Goal: Task Accomplishment & Management: Use online tool/utility

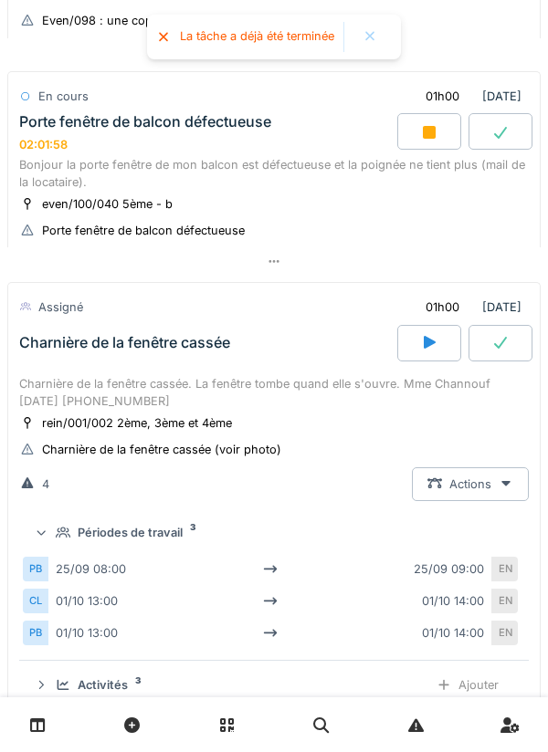
scroll to position [5, 0]
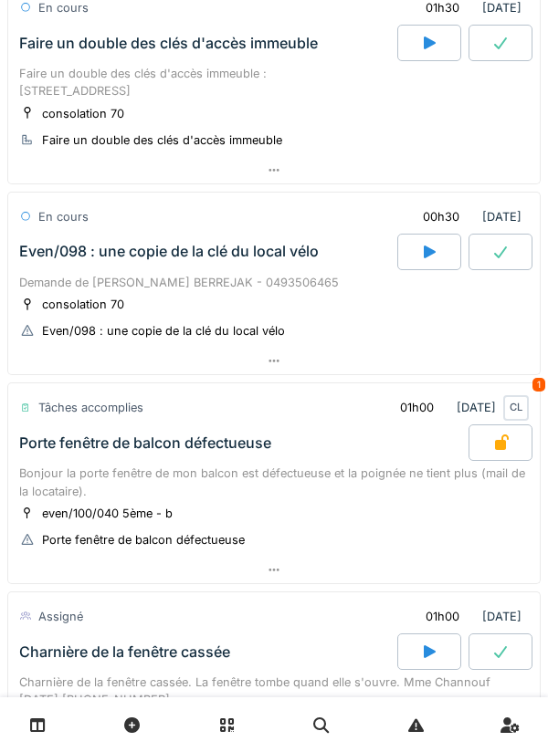
scroll to position [165, 0]
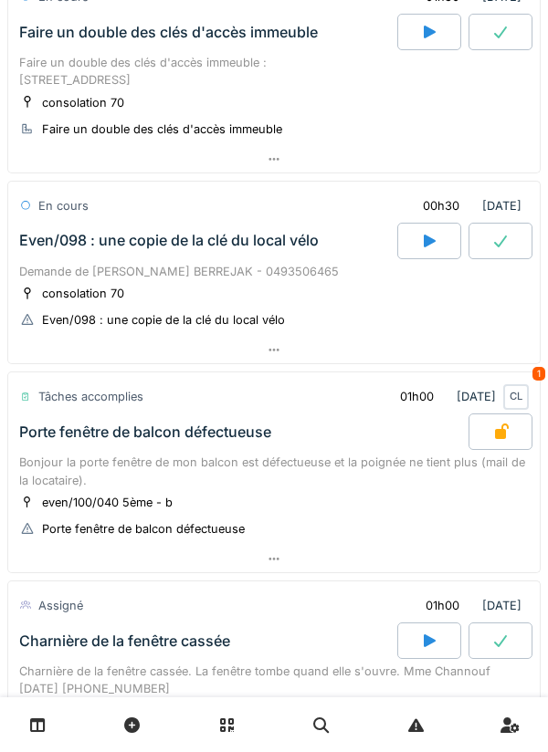
click at [373, 479] on div "Bonjour la porte fenêtre de mon balcon est défectueuse et la poignée ne tient p…" at bounding box center [274, 471] width 510 height 35
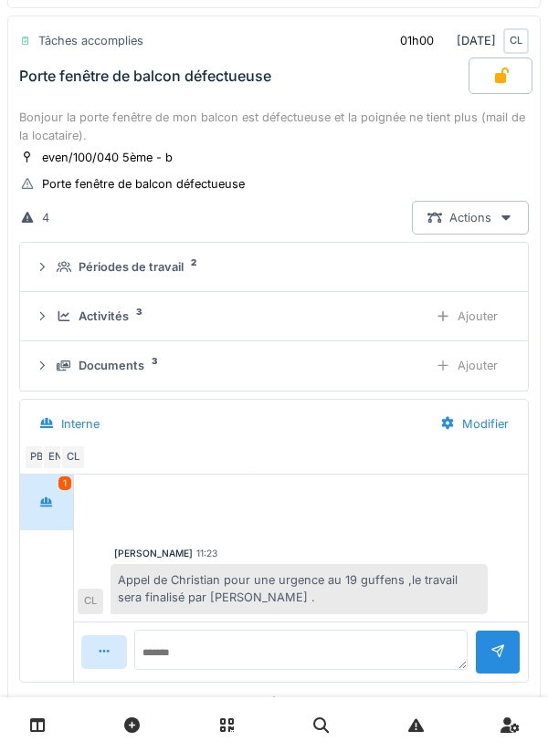
scroll to position [521, 0]
click at [300, 320] on div "Activités 3" at bounding box center [235, 316] width 356 height 17
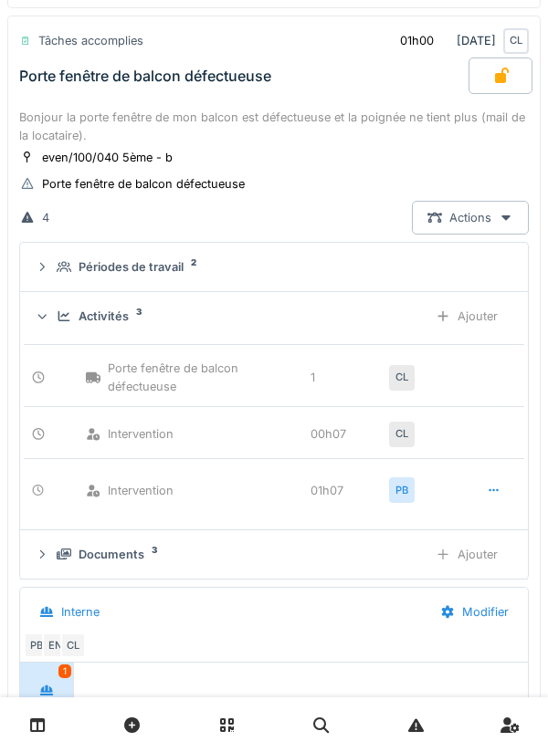
click at [290, 331] on div "Activités 3 Ajouter" at bounding box center [274, 317] width 479 height 34
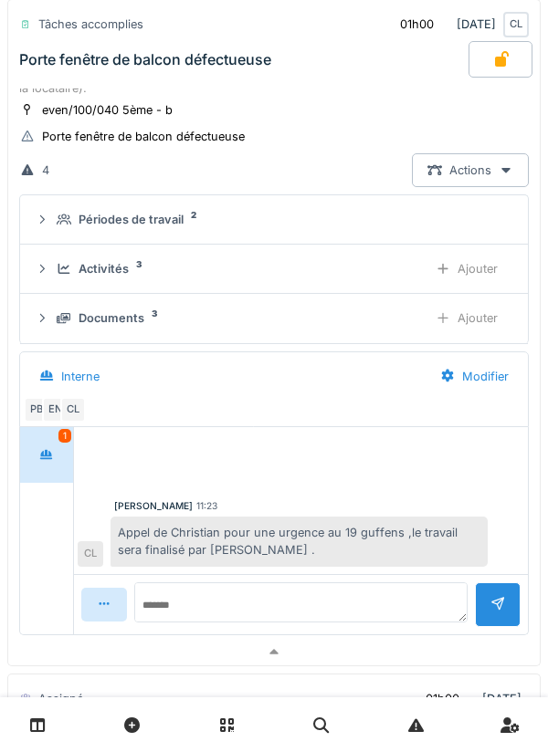
scroll to position [566, 0]
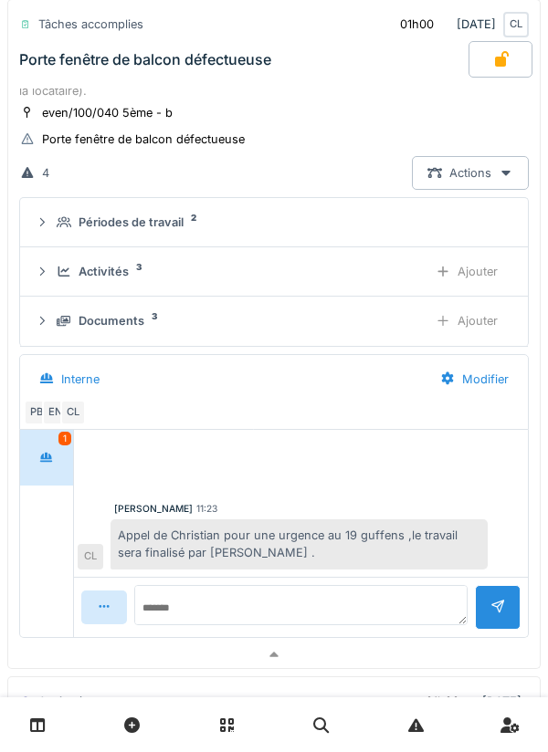
click at [479, 270] on div "Ajouter" at bounding box center [466, 272] width 93 height 34
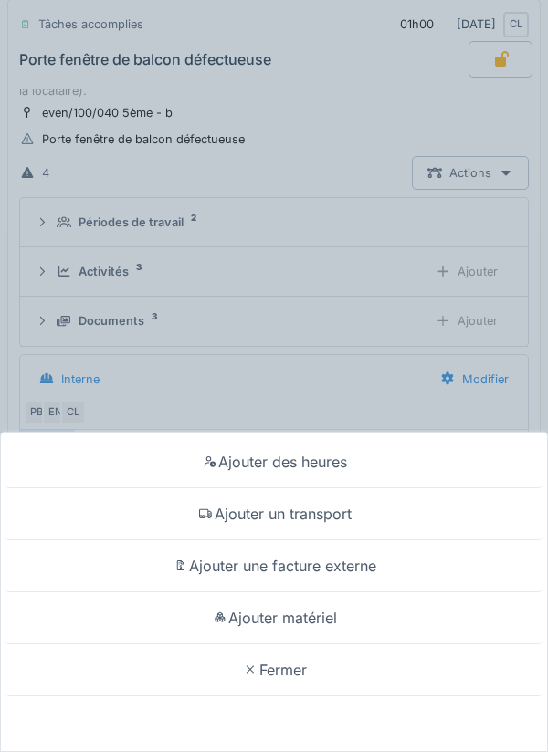
click at [331, 620] on div "Ajouter matériel" at bounding box center [274, 619] width 539 height 52
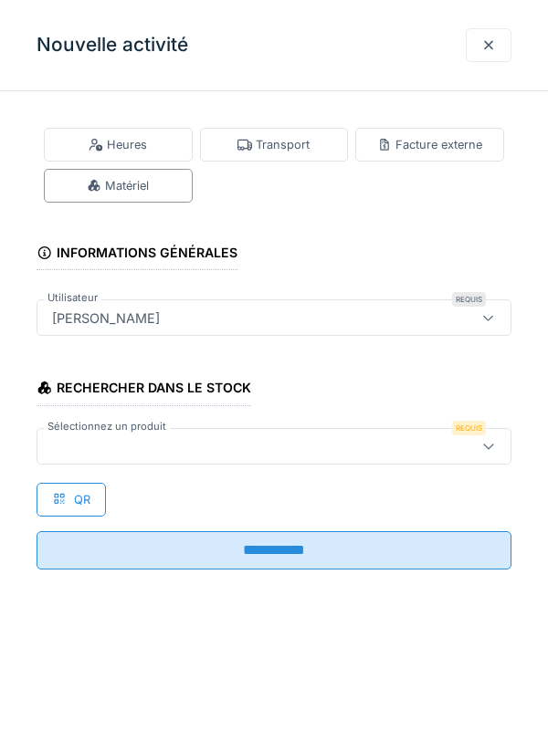
click at [366, 442] on div at bounding box center [244, 447] width 398 height 20
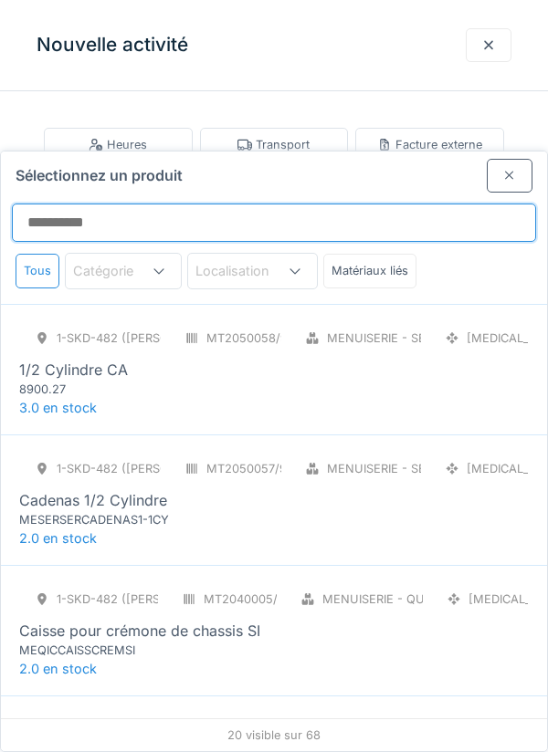
click at [363, 204] on input "Sélectionnez un produit" at bounding box center [274, 223] width 524 height 38
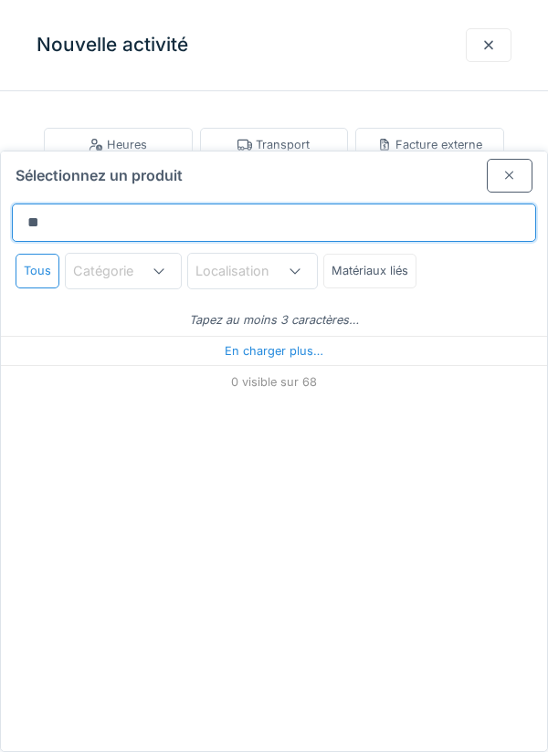
type input "***"
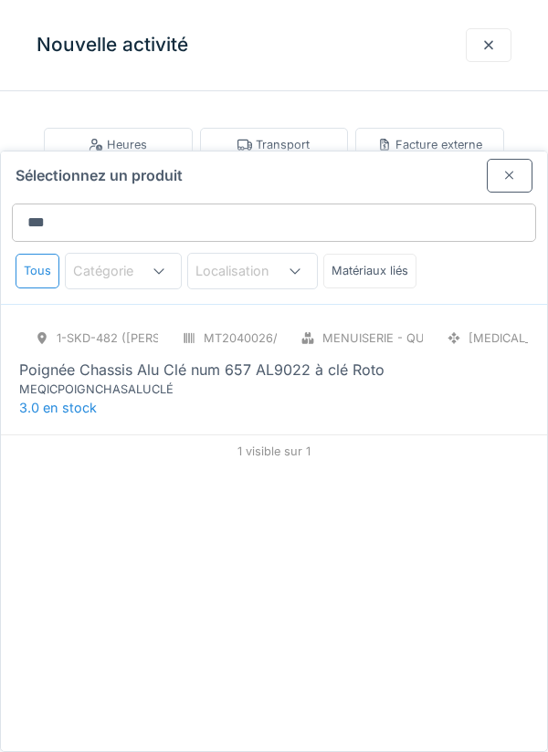
click at [384, 321] on div "1-SKD-482 (PAUL) MT2040026/999/007 Menuiserie - Quincaillerie PCE Poignée Chass…" at bounding box center [274, 359] width 510 height 77
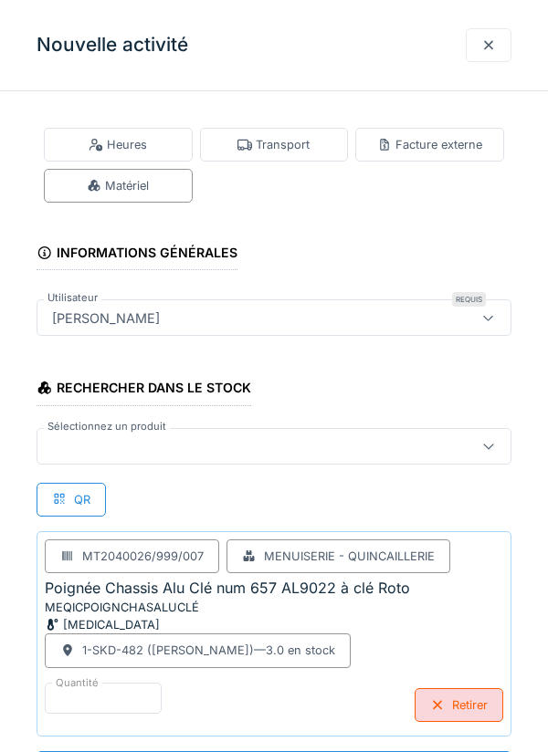
scroll to position [1, 0]
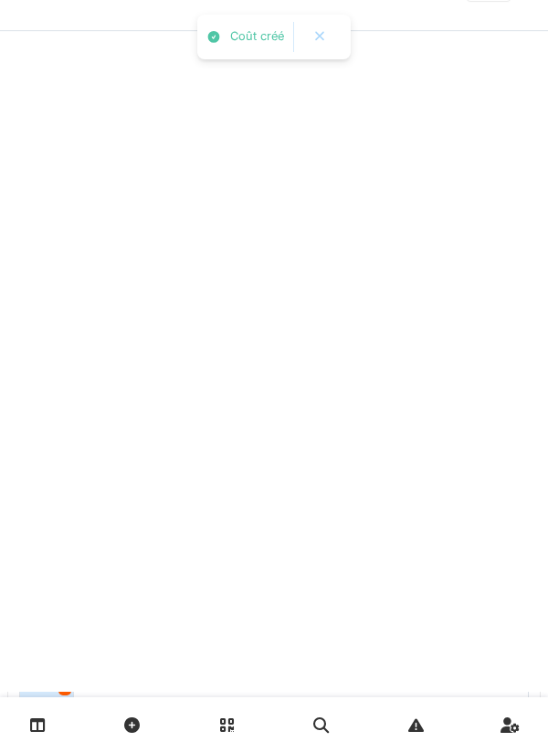
scroll to position [0, 0]
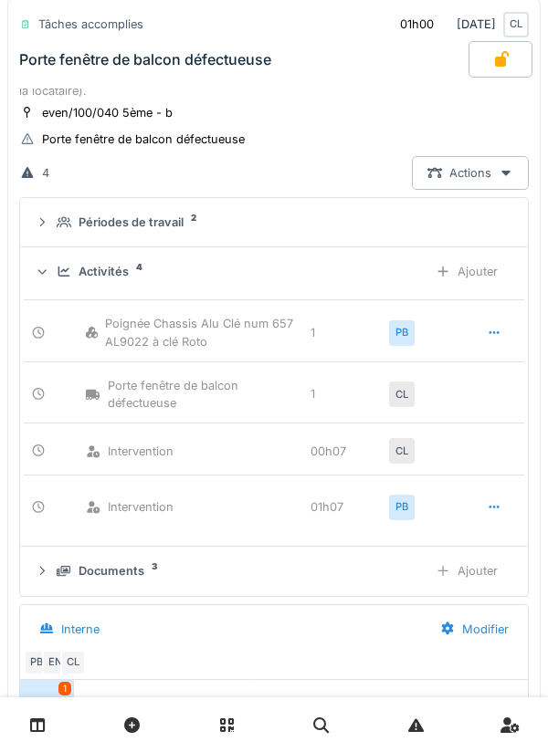
click at [475, 272] on div "Ajouter" at bounding box center [466, 272] width 93 height 34
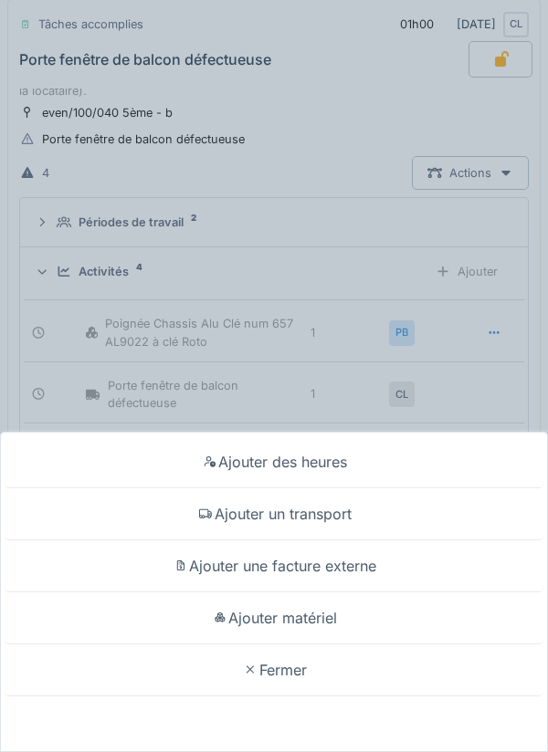
click at [351, 541] on div "Ajouter un transport" at bounding box center [274, 515] width 539 height 52
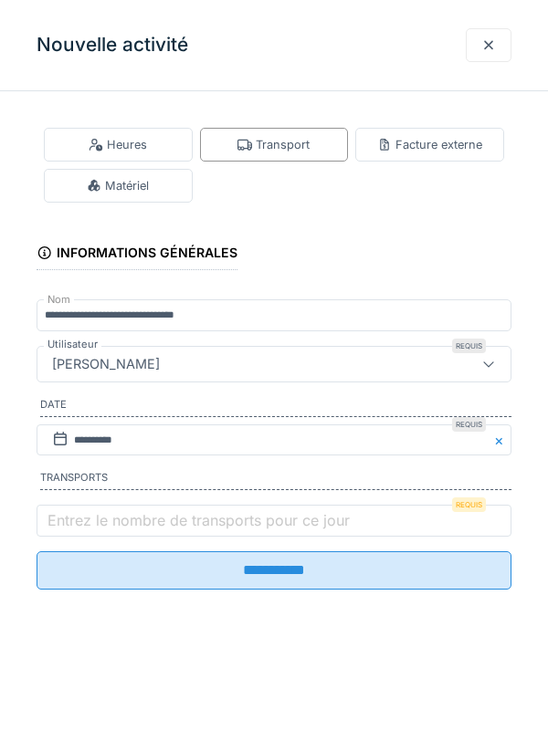
click at [265, 526] on label "Entrez le nombre de transports pour ce jour" at bounding box center [199, 521] width 310 height 22
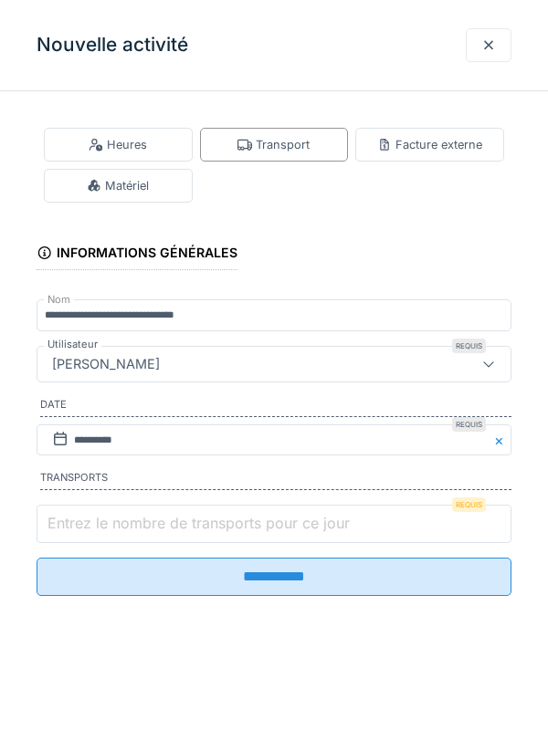
click at [265, 526] on input "Entrez le nombre de transports pour ce jour" at bounding box center [274, 524] width 475 height 38
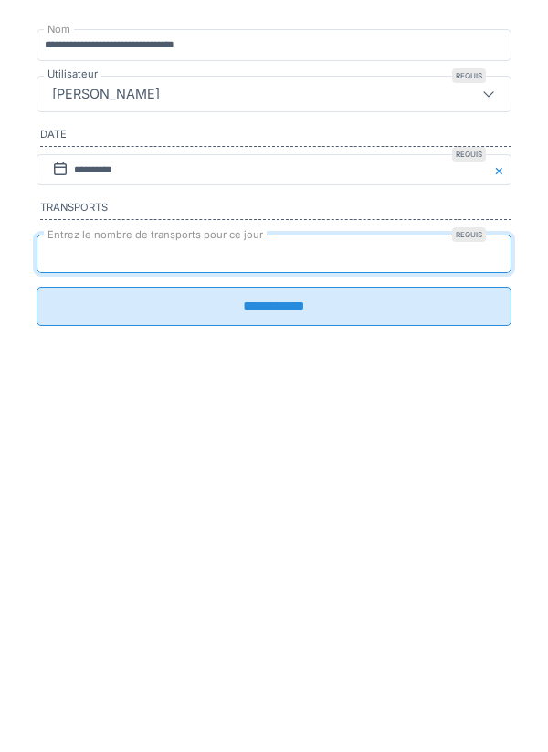
type input "*"
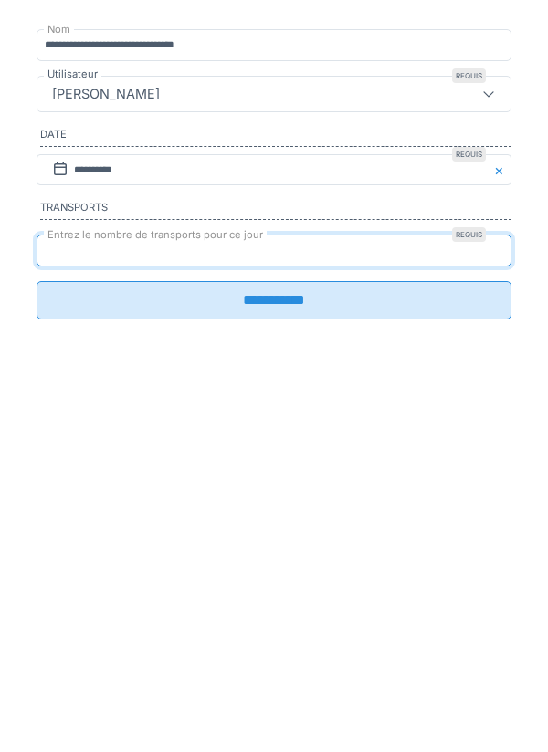
click at [365, 583] on input "**********" at bounding box center [274, 571] width 475 height 38
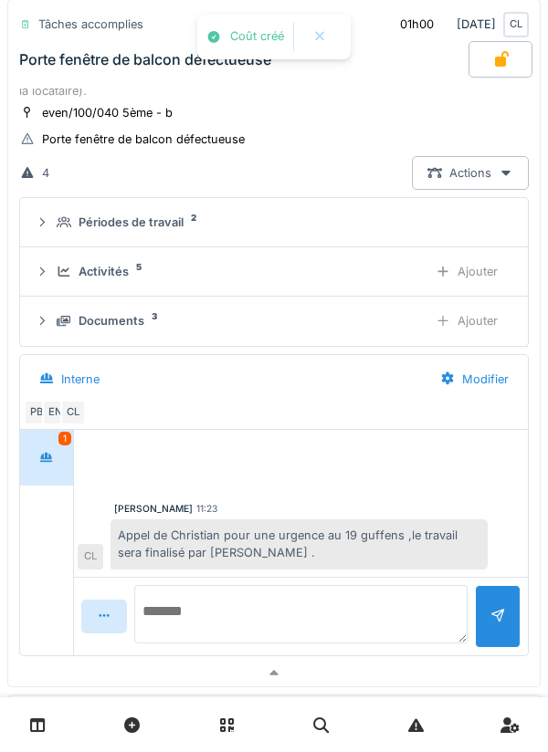
click at [336, 606] on textarea at bounding box center [300, 614] width 333 height 58
click at [446, 613] on textarea "**********" at bounding box center [300, 614] width 333 height 58
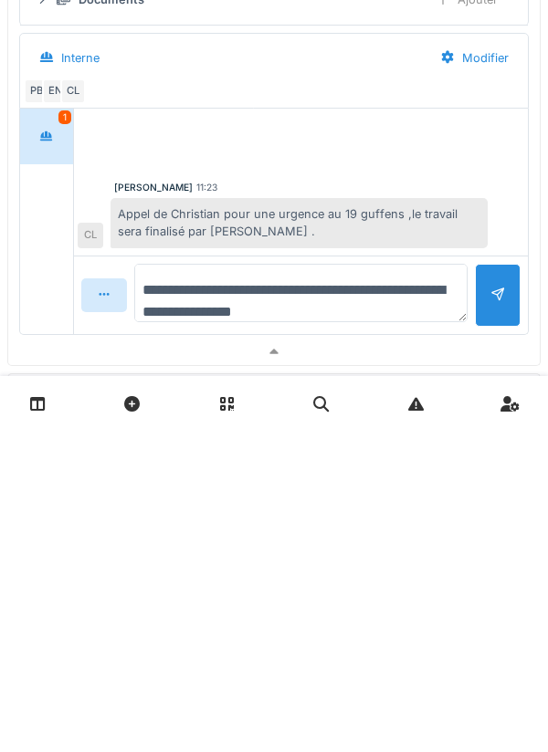
type textarea "**********"
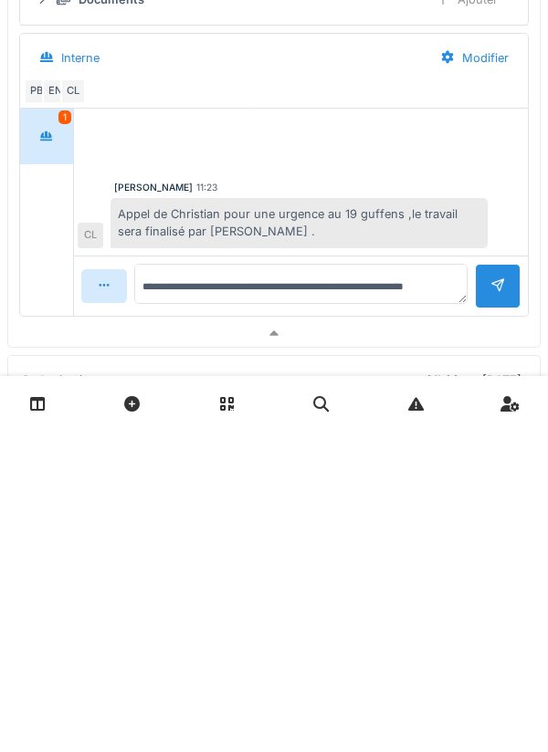
click at [490, 630] on div at bounding box center [498, 607] width 46 height 45
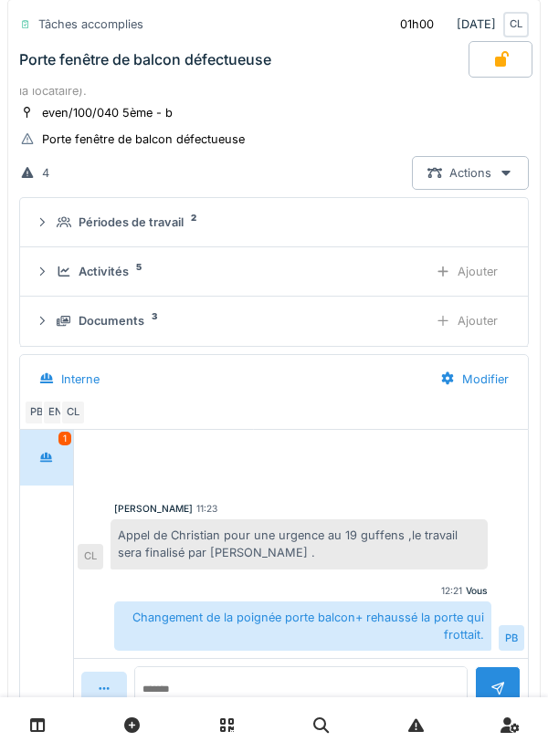
click at [292, 66] on div "Porte fenêtre de balcon défectueuse" at bounding box center [242, 59] width 453 height 37
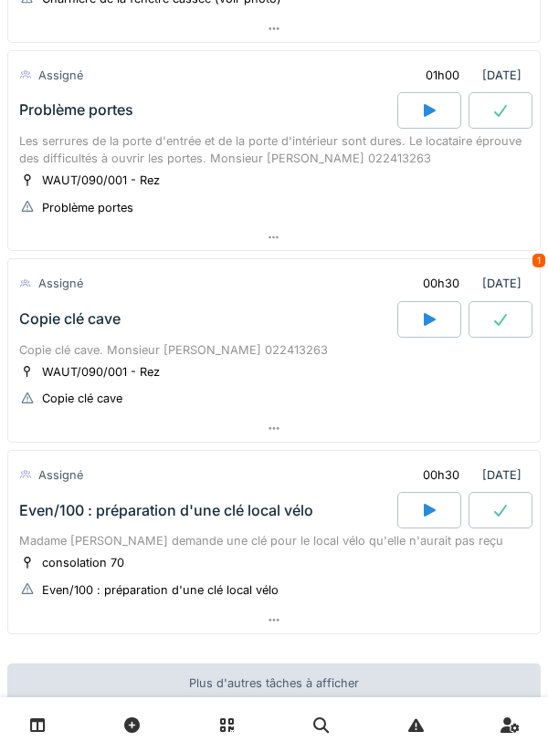
scroll to position [906, 0]
